Goal: Information Seeking & Learning: Check status

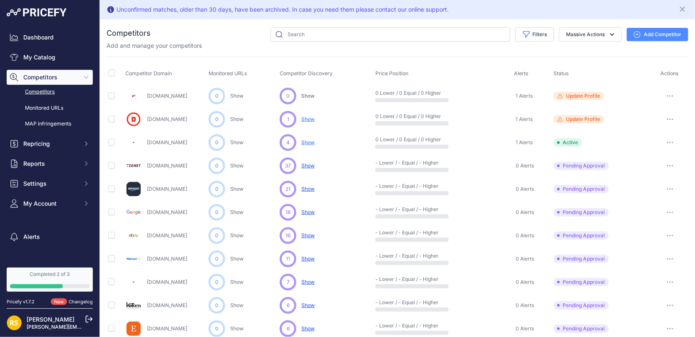
click at [302, 165] on span "Show" at bounding box center [307, 166] width 13 height 6
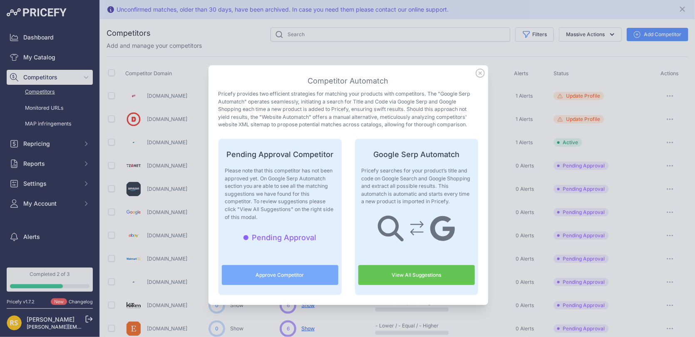
click at [405, 273] on link "View All Suggestions" at bounding box center [416, 275] width 117 height 20
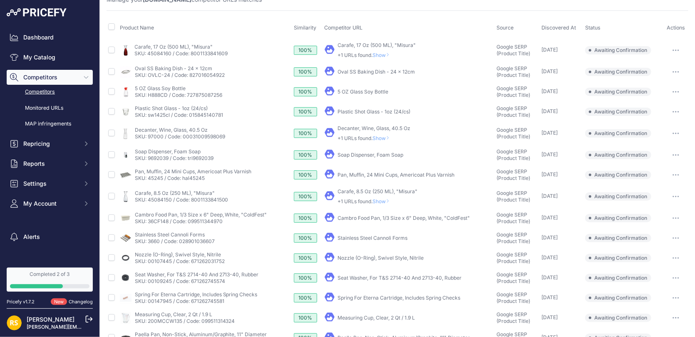
scroll to position [42, 0]
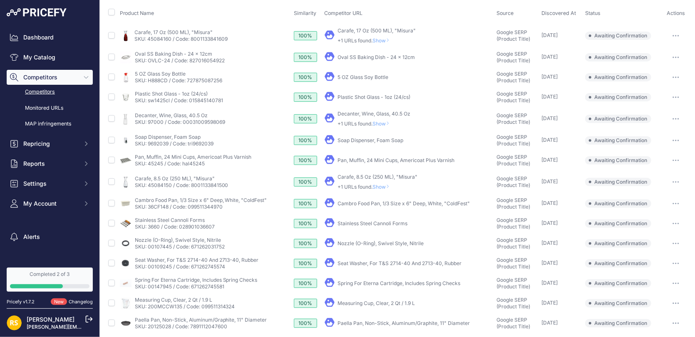
click at [378, 40] on span "Show" at bounding box center [383, 40] width 20 height 6
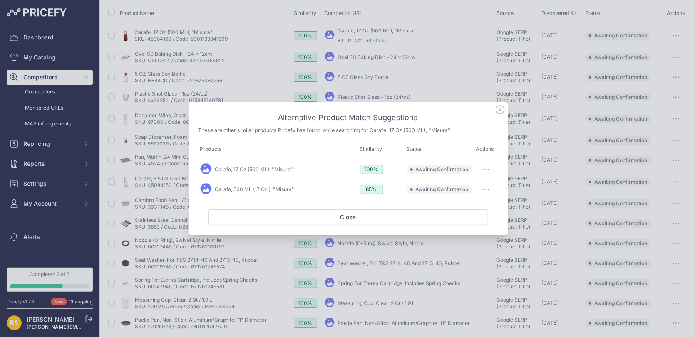
click at [499, 111] on icon at bounding box center [500, 109] width 9 height 9
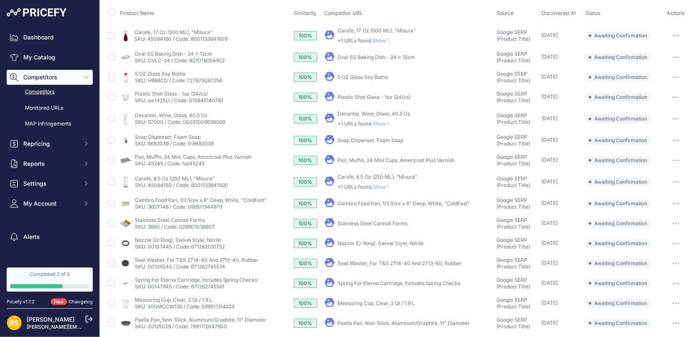
click at [605, 37] on span "Awaiting Confirmation" at bounding box center [618, 36] width 66 height 8
click at [678, 35] on icon "button" at bounding box center [678, 35] width 1 height 1
click at [449, 15] on th "Competitor URL" at bounding box center [409, 13] width 172 height 21
